Goal: Use online tool/utility: Utilize a website feature to perform a specific function

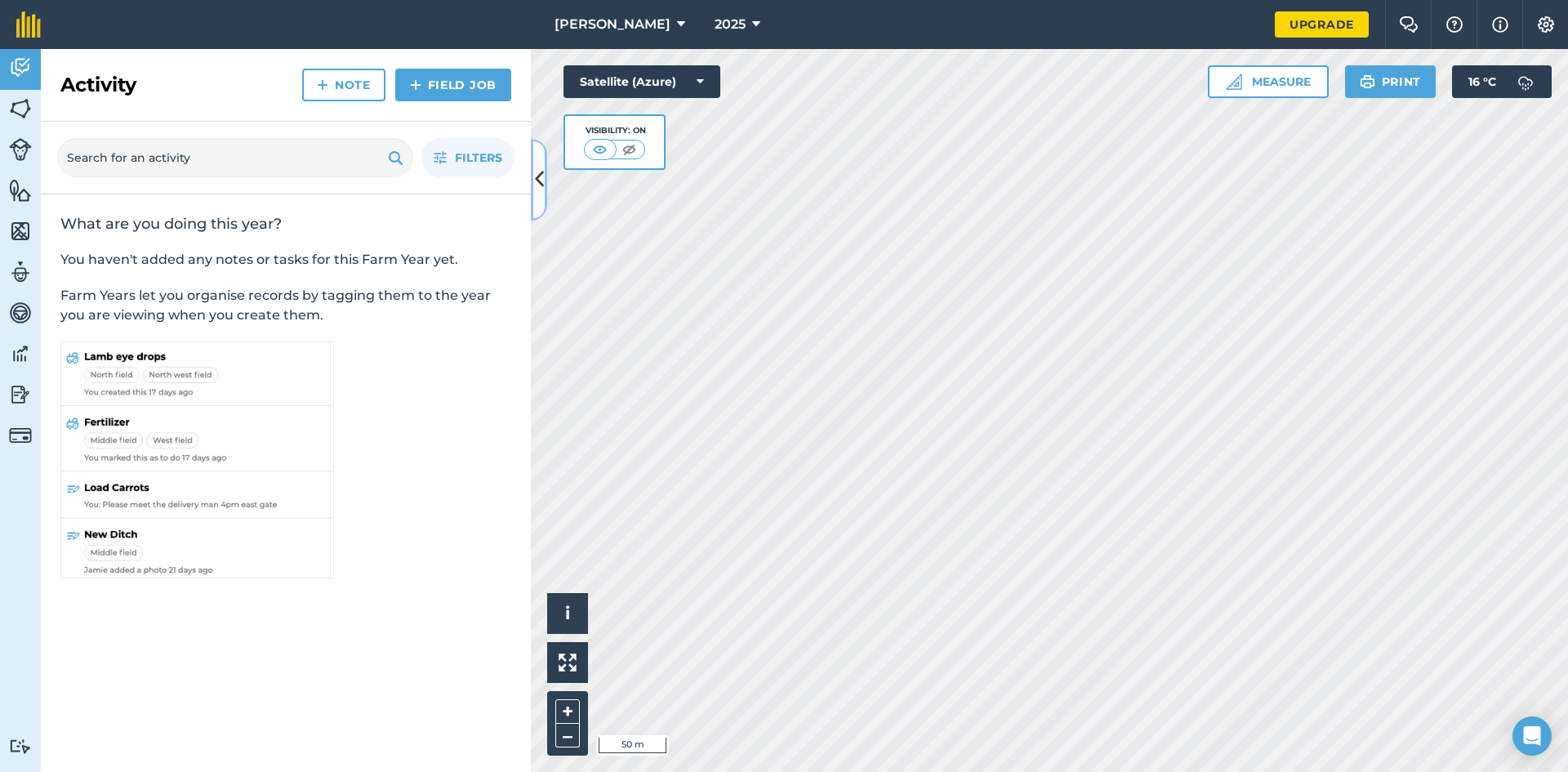
click at [540, 174] on icon at bounding box center [540, 180] width 9 height 29
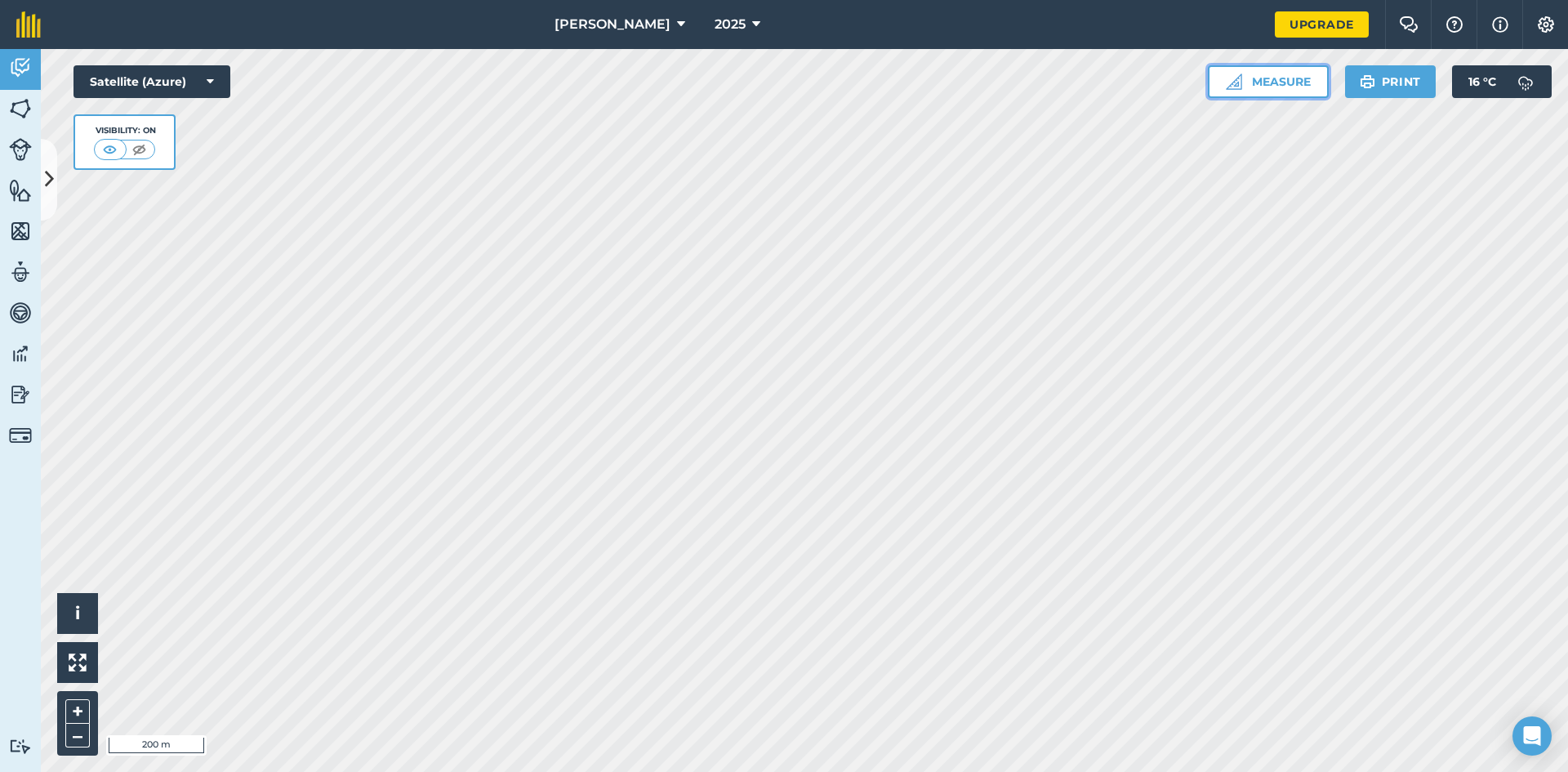
click at [1287, 86] on button "Measure" at bounding box center [1268, 81] width 121 height 33
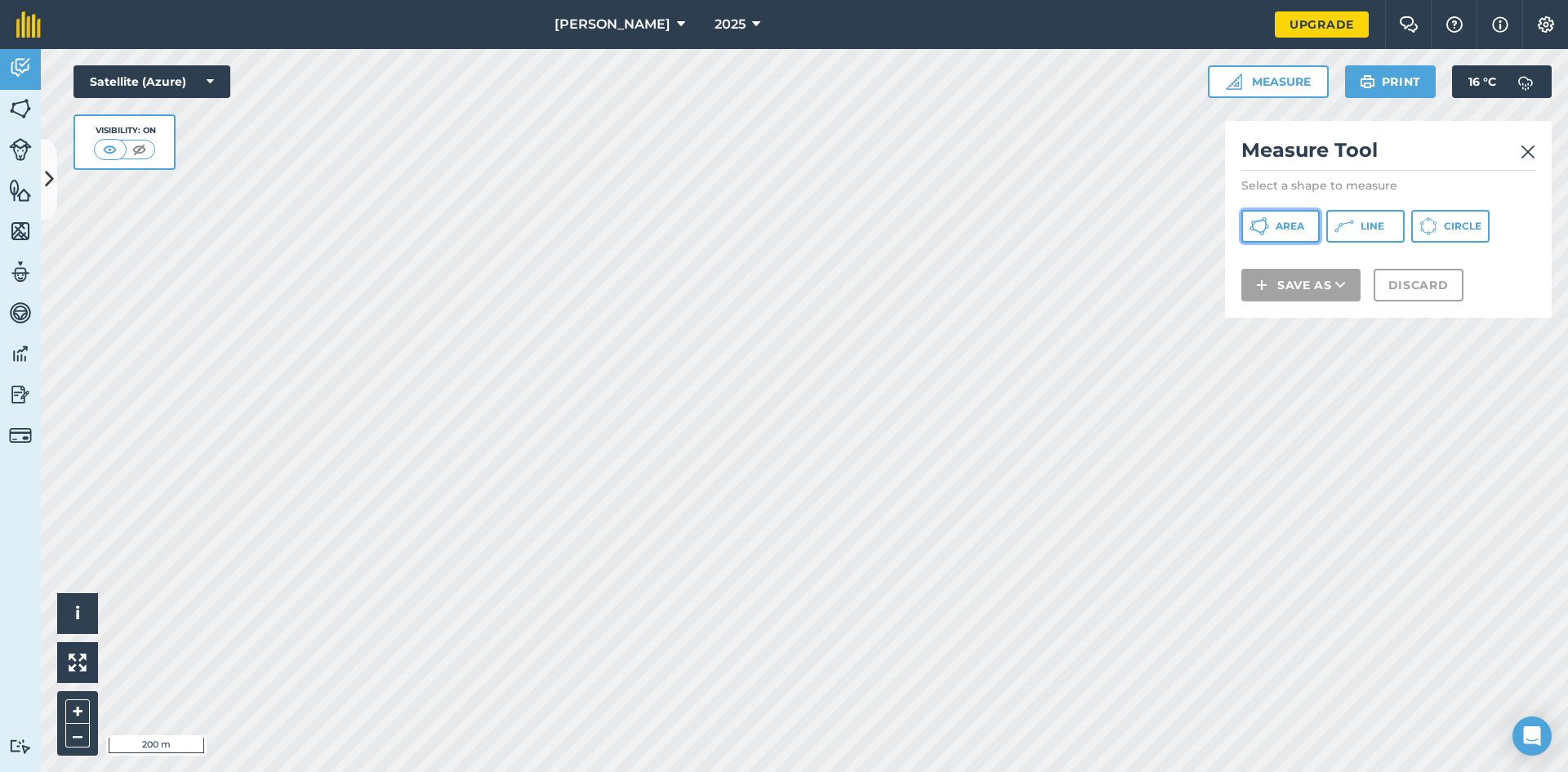
click at [1287, 224] on span "Area" at bounding box center [1289, 226] width 29 height 13
click at [1530, 152] on img at bounding box center [1528, 152] width 14 height 20
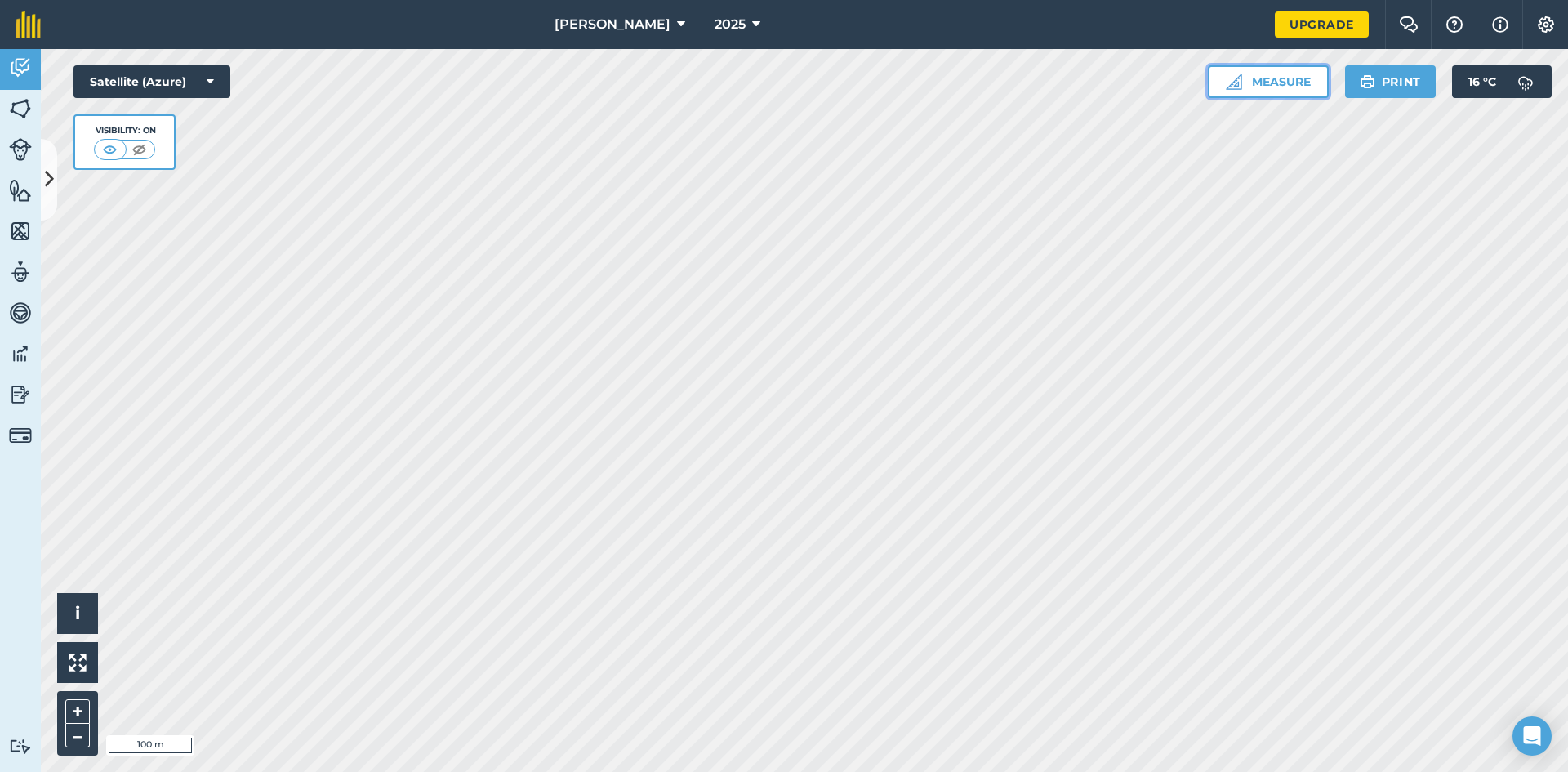
drag, startPoint x: 1295, startPoint y: 85, endPoint x: 1303, endPoint y: 80, distance: 9.4
click at [1295, 85] on button "Measure" at bounding box center [1268, 81] width 121 height 33
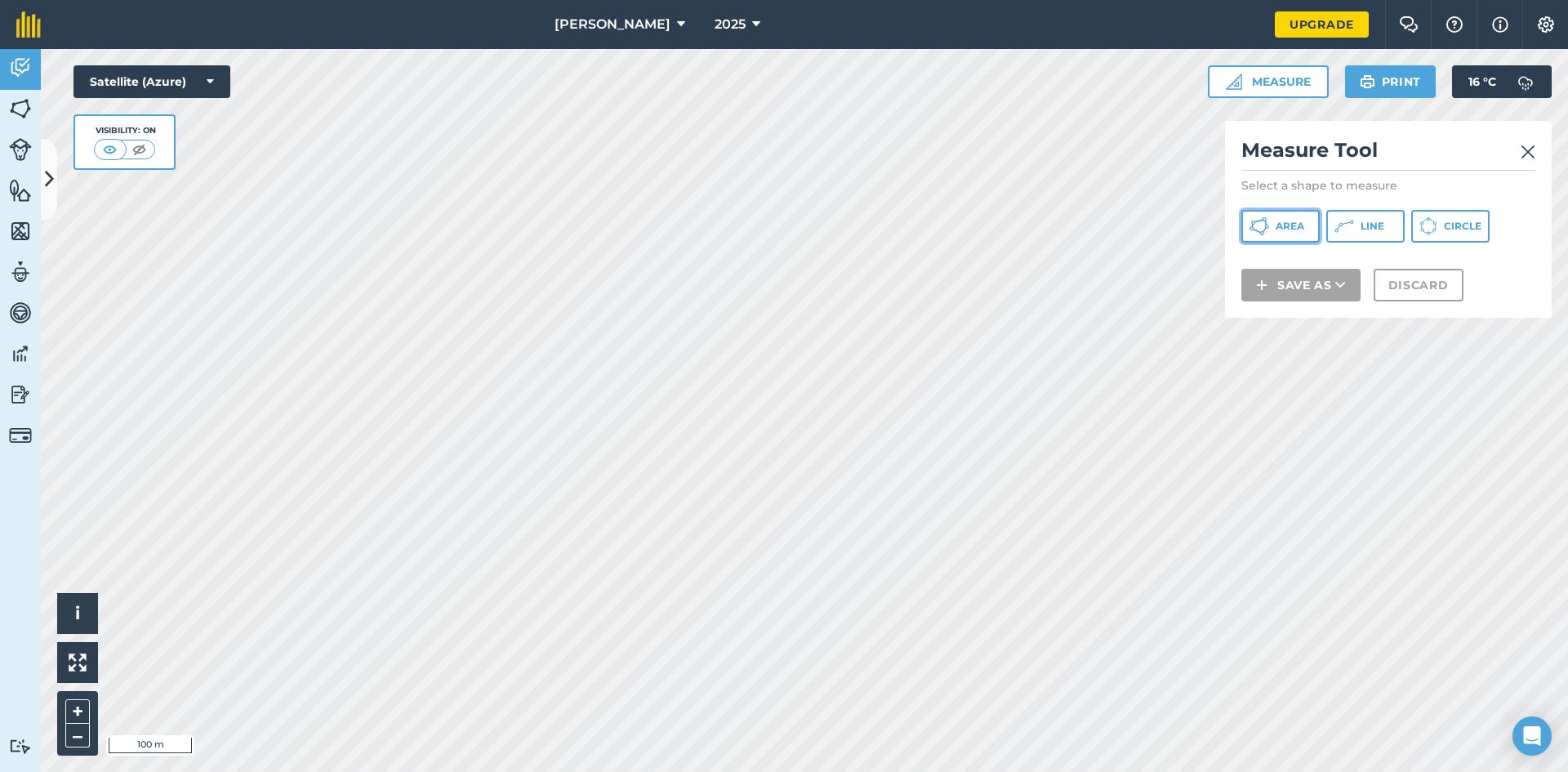
click at [1290, 221] on span "Area" at bounding box center [1289, 226] width 29 height 13
click at [1526, 146] on img at bounding box center [1528, 152] width 14 height 20
